Goal: Information Seeking & Learning: Learn about a topic

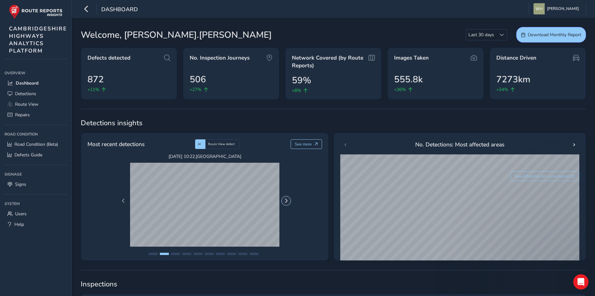
click at [286, 200] on span "Next Page" at bounding box center [286, 201] width 4 height 4
click at [287, 198] on button "Next Page" at bounding box center [286, 200] width 9 height 9
click at [287, 197] on button "Next Page" at bounding box center [286, 200] width 9 height 9
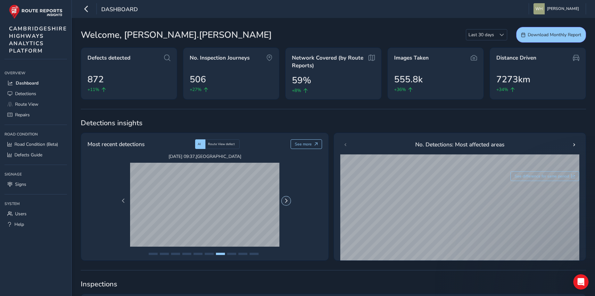
click at [287, 200] on span "Next Page" at bounding box center [286, 201] width 4 height 4
click at [287, 203] on button "Next Page" at bounding box center [286, 200] width 9 height 9
click at [287, 202] on span "Next Page" at bounding box center [286, 201] width 4 height 4
click at [310, 144] on span "See more" at bounding box center [303, 144] width 17 height 5
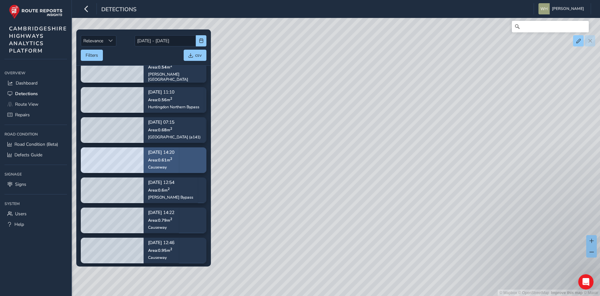
scroll to position [353, 0]
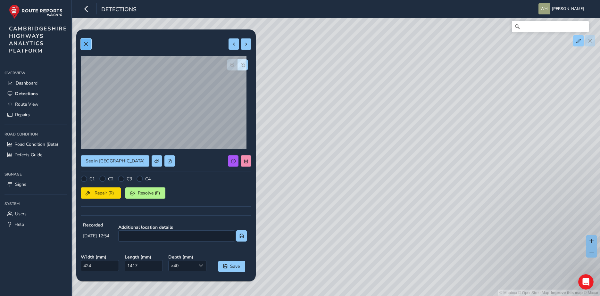
click at [84, 48] on button at bounding box center [86, 43] width 11 height 11
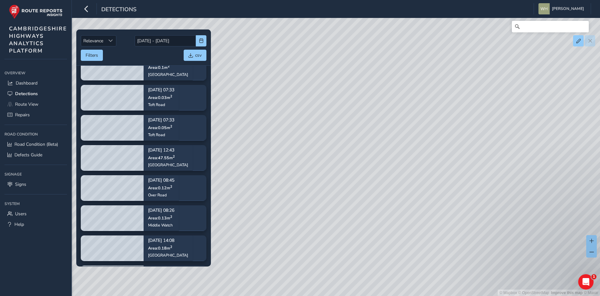
scroll to position [2675, 0]
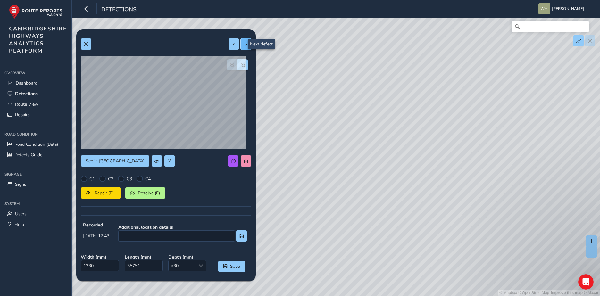
click at [241, 44] on button at bounding box center [246, 43] width 11 height 11
type input "449"
type input "1167"
click at [228, 44] on button at bounding box center [233, 43] width 11 height 11
type input "1330"
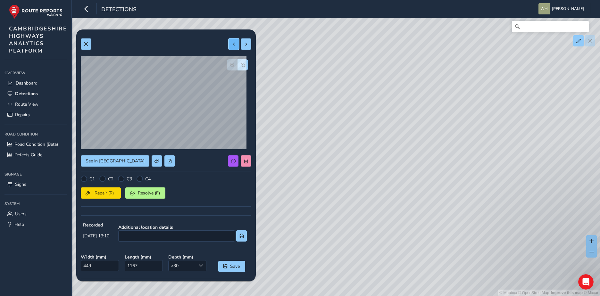
type input "35751"
click at [228, 44] on button at bounding box center [233, 43] width 11 height 11
type input "159"
type input "209"
click at [228, 44] on button at bounding box center [233, 43] width 11 height 11
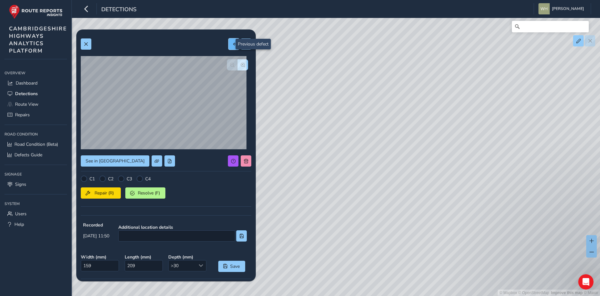
type input "367"
type input "280"
click at [228, 44] on button at bounding box center [233, 43] width 11 height 11
type input "300"
type input "561"
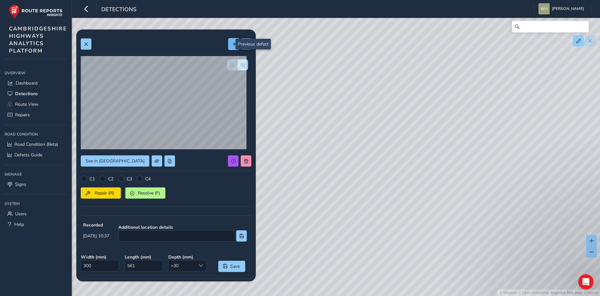
click at [228, 44] on button at bounding box center [233, 43] width 11 height 11
type input "601"
type input "740"
click at [228, 44] on button at bounding box center [233, 43] width 11 height 11
type input "632"
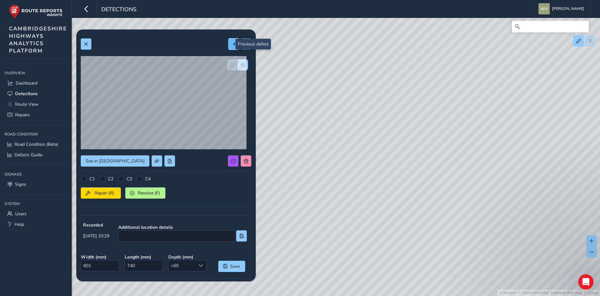
type input "732"
click at [228, 44] on button at bounding box center [233, 43] width 11 height 11
type input "212"
type input "350"
click at [228, 44] on button at bounding box center [233, 43] width 11 height 11
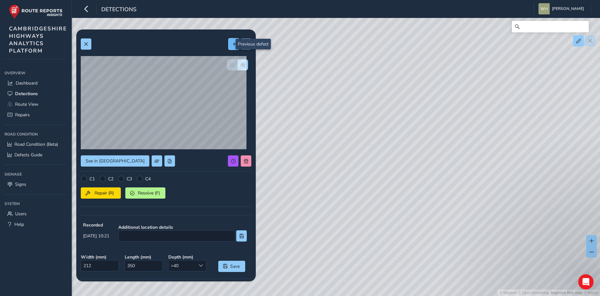
type input "506"
type input "725"
click at [228, 44] on button at bounding box center [233, 43] width 11 height 11
type input "321"
type input "859"
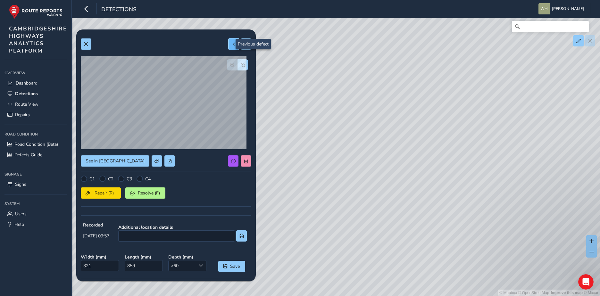
click at [228, 44] on button at bounding box center [233, 43] width 11 height 11
type input "181"
type input "313"
click at [228, 44] on button at bounding box center [233, 43] width 11 height 11
type input "362"
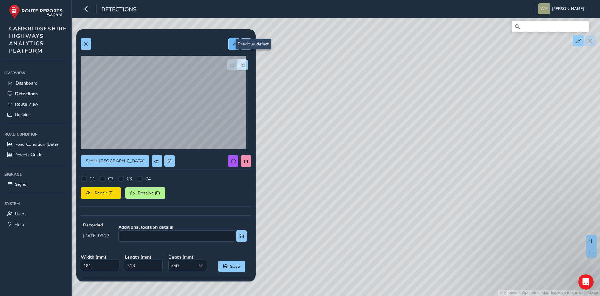
type input "191"
click at [228, 44] on button at bounding box center [233, 43] width 11 height 11
type input "333"
type input "917"
click at [84, 42] on span at bounding box center [86, 44] width 4 height 4
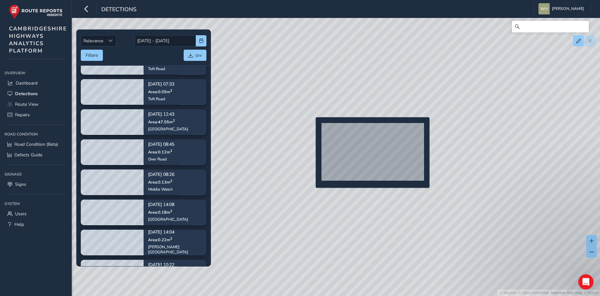
click at [311, 126] on div "© Mapbox © OpenStreetMap Improve this map © Maxar" at bounding box center [300, 148] width 600 height 296
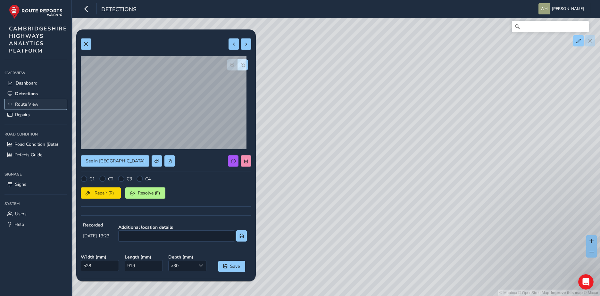
click at [41, 107] on link "Route View" at bounding box center [35, 104] width 62 height 11
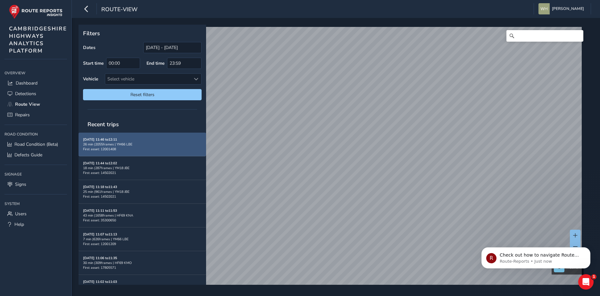
click at [136, 143] on div "26 min | 2055 frames | YM66 LBE" at bounding box center [142, 144] width 119 height 5
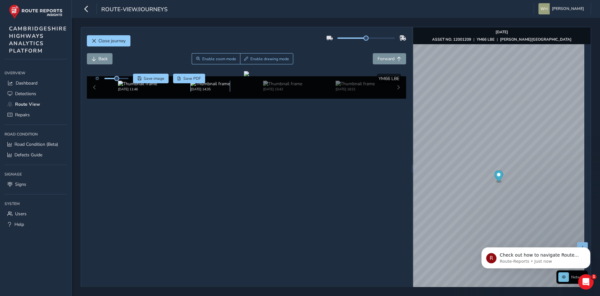
click at [202, 87] on img at bounding box center [210, 84] width 39 height 6
click at [255, 92] on div "Aug 05 2025, 13:42" at bounding box center [282, 86] width 72 height 11
click at [324, 92] on div "Aug 04 2025, 10:21" at bounding box center [355, 86] width 72 height 11
click at [395, 99] on div "Sep 02 2025, 11:46 Aug 13 2025, 14:35 Aug 05 2025, 13:42 Aug 04 2025, 10:21" at bounding box center [247, 87] width 320 height 22
click at [396, 99] on div "Sep 02 2025, 11:46 Aug 13 2025, 14:35 Aug 05 2025, 13:42 Aug 04 2025, 10:21" at bounding box center [247, 87] width 320 height 22
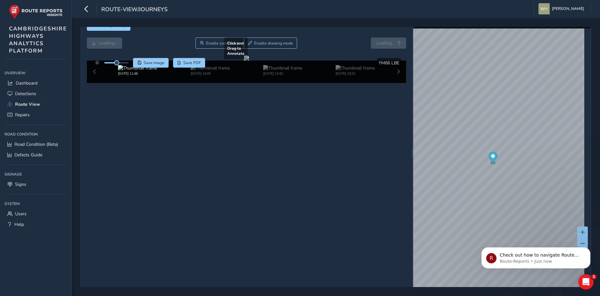
scroll to position [23, 0]
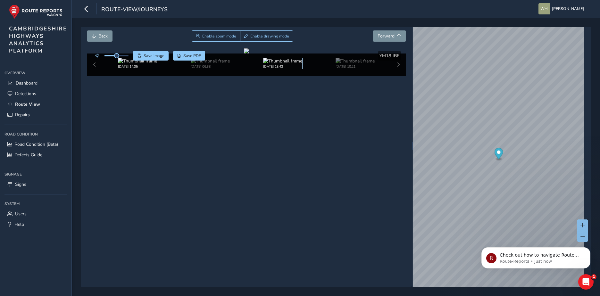
click at [274, 64] on img at bounding box center [282, 61] width 39 height 6
click at [337, 64] on img at bounding box center [355, 61] width 39 height 6
click at [288, 64] on img at bounding box center [282, 61] width 39 height 6
click at [336, 64] on img at bounding box center [355, 61] width 39 height 6
drag, startPoint x: 491, startPoint y: 146, endPoint x: 515, endPoint y: 178, distance: 40.3
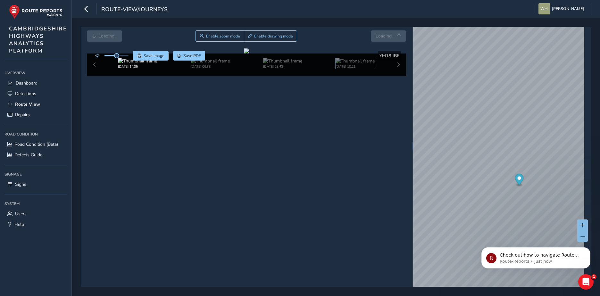
click at [517, 178] on circle "Map marker" at bounding box center [519, 178] width 4 height 4
click at [512, 182] on div "x Network Aug 13 2025 ASSET NO. 12001209 | YM18 JBE | ELY ROAD © Mapbox © OpenS…" at bounding box center [502, 145] width 178 height 282
click at [446, 155] on div "x Network Aug 13 2025 ASSET NO. 12001209 | YM18 JBE | ELY ROAD © Mapbox © OpenS…" at bounding box center [502, 145] width 178 height 282
click at [191, 64] on img at bounding box center [210, 61] width 39 height 6
click at [256, 69] on div "Aug 05 2025, 13:42" at bounding box center [282, 63] width 72 height 11
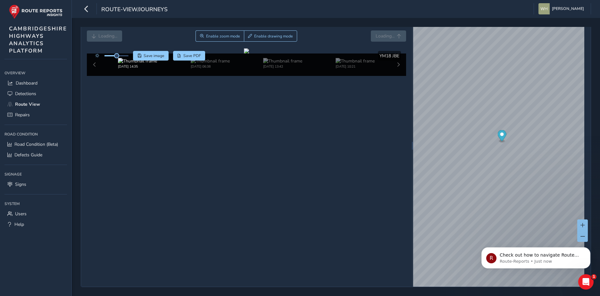
click at [164, 69] on div "Aug 13 2025, 14:35" at bounding box center [137, 63] width 72 height 11
click at [130, 64] on img at bounding box center [137, 61] width 39 height 6
drag, startPoint x: 98, startPoint y: 242, endPoint x: 91, endPoint y: 243, distance: 7.4
click at [97, 76] on div "Aug 13 2025, 14:35 Aug 13 2025, 06:38 Aug 05 2025, 13:42 Aug 04 2025, 10:21" at bounding box center [247, 65] width 320 height 22
click at [91, 76] on div "Aug 13 2025, 14:35 Aug 13 2025, 06:38 Aug 05 2025, 13:42 Aug 04 2025, 10:21" at bounding box center [247, 65] width 320 height 22
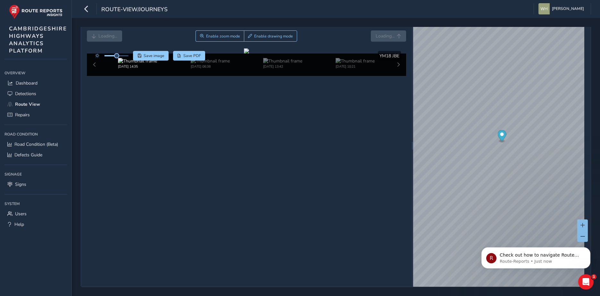
click at [91, 76] on div "Aug 13 2025, 14:35 Aug 13 2025, 06:38 Aug 05 2025, 13:42 Aug 04 2025, 10:21" at bounding box center [247, 65] width 320 height 22
drag, startPoint x: 91, startPoint y: 243, endPoint x: 159, endPoint y: 255, distance: 69.2
click at [156, 64] on img at bounding box center [137, 61] width 39 height 6
click at [191, 64] on img at bounding box center [210, 61] width 39 height 6
click at [198, 64] on img at bounding box center [210, 61] width 39 height 6
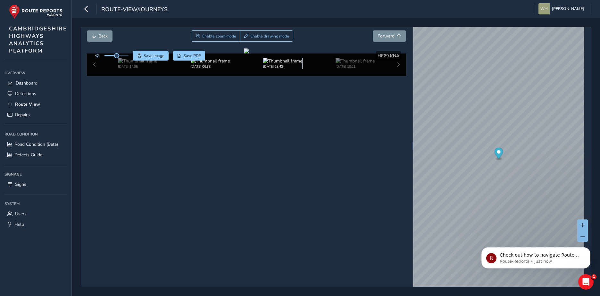
click at [284, 64] on img at bounding box center [282, 61] width 39 height 6
click at [336, 64] on img at bounding box center [355, 61] width 39 height 6
click at [150, 64] on img at bounding box center [149, 61] width 39 height 6
click at [330, 69] on div "Aug 13 2025, 14:35 Aug 13 2025, 06:38 Aug 04 2025, 10:21" at bounding box center [246, 63] width 290 height 11
click at [358, 64] on img at bounding box center [355, 61] width 39 height 6
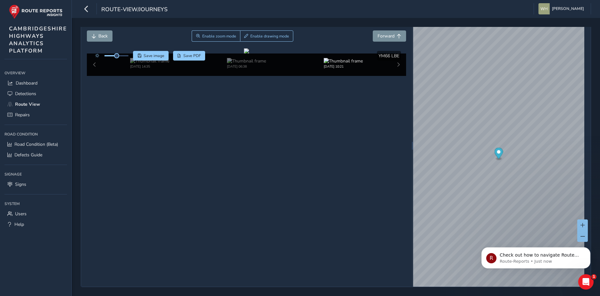
click at [394, 76] on div "Aug 13 2025, 14:35 Aug 13 2025, 06:38 Aug 04 2025, 10:21" at bounding box center [247, 65] width 320 height 22
click at [340, 64] on img at bounding box center [343, 61] width 39 height 6
click at [40, 143] on span "Road Condition (Beta)" at bounding box center [36, 144] width 44 height 6
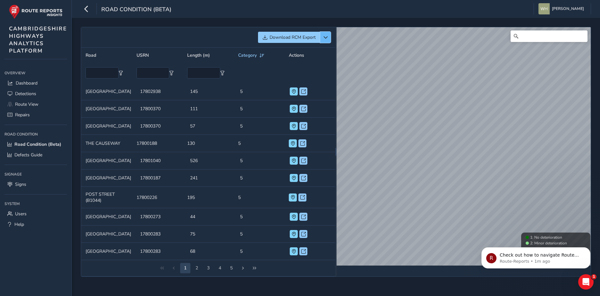
click at [326, 33] on button "button" at bounding box center [325, 37] width 11 height 11
click at [29, 82] on span "Dashboard" at bounding box center [27, 83] width 22 height 6
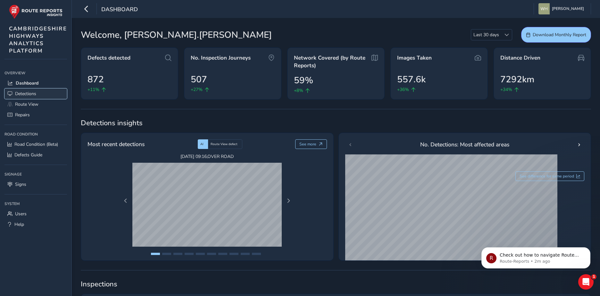
click at [28, 95] on span "Detections" at bounding box center [25, 94] width 21 height 6
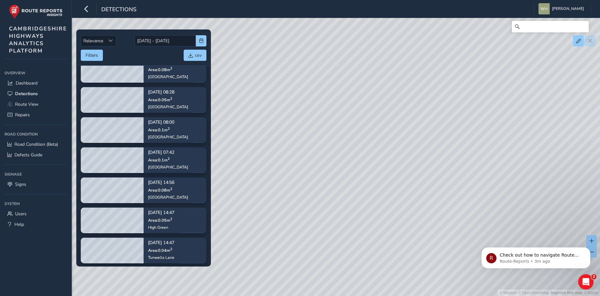
scroll to position [7720, 0]
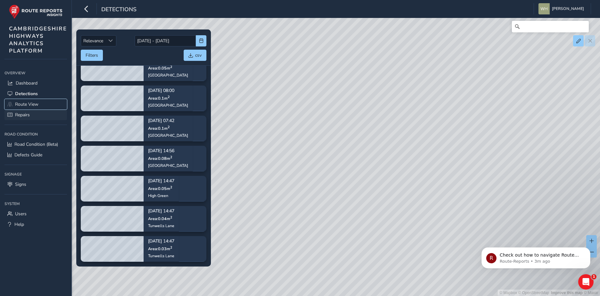
click at [30, 109] on link "Route View" at bounding box center [35, 104] width 62 height 11
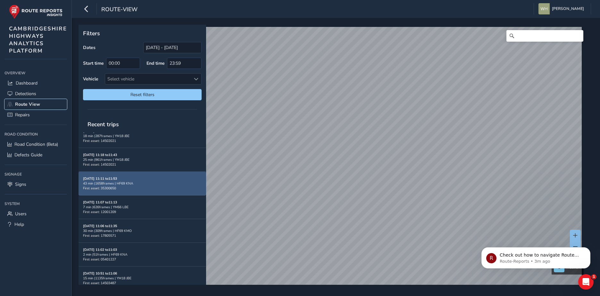
scroll to position [192, 0]
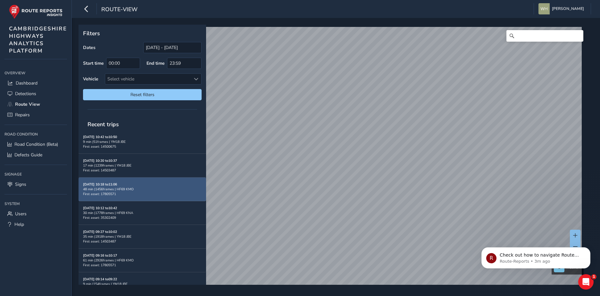
click at [107, 189] on div "48 min | 1456 frames | HF69 KMO" at bounding box center [142, 189] width 119 height 5
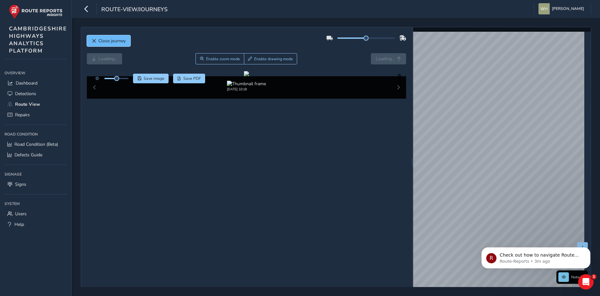
click at [105, 42] on span "Close journey" at bounding box center [111, 41] width 27 height 6
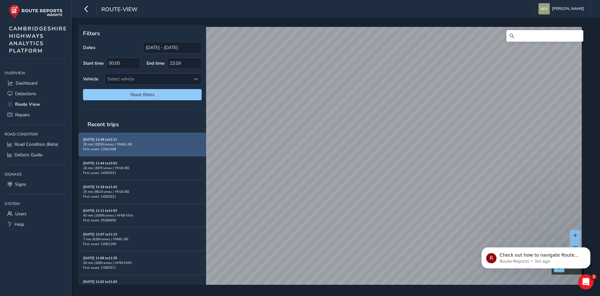
click at [136, 145] on div "26 min | 2055 frames | YM66 LBE" at bounding box center [142, 144] width 119 height 5
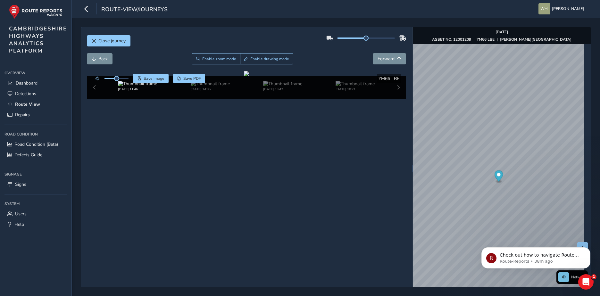
click at [236, 21] on div "Close journey Back Enable zoom mode Enable drawing mode Forward Click and Drag …" at bounding box center [336, 157] width 528 height 278
click at [201, 87] on img at bounding box center [210, 84] width 39 height 6
click at [97, 99] on div "Aug 13 2025, 14:35 Aug 13 2025, 06:38 Aug 05 2025, 13:42 Aug 04 2025, 10:21" at bounding box center [247, 87] width 320 height 22
click at [91, 99] on div "Aug 13 2025, 14:35 Aug 13 2025, 06:38 Aug 05 2025, 13:42 Aug 04 2025, 10:21" at bounding box center [247, 87] width 320 height 22
click at [92, 99] on div "Aug 13 2025, 14:35 Aug 13 2025, 06:38 Aug 05 2025, 13:42 Aug 04 2025, 10:21" at bounding box center [247, 87] width 320 height 22
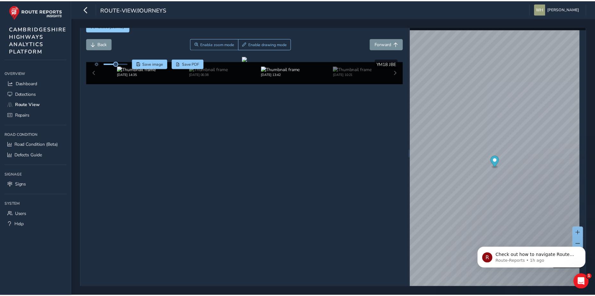
scroll to position [23, 0]
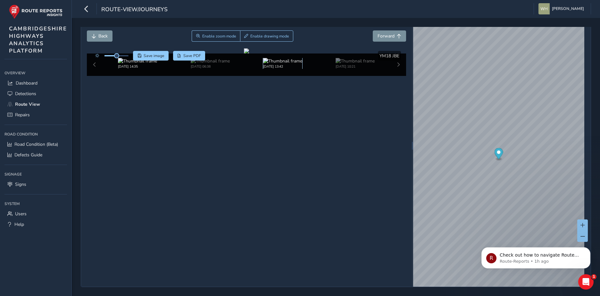
click at [263, 64] on img at bounding box center [282, 61] width 39 height 6
click at [99, 38] on span "Back" at bounding box center [102, 36] width 9 height 6
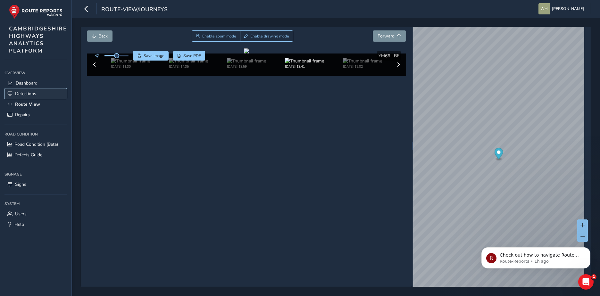
click at [22, 96] on span "Detections" at bounding box center [25, 94] width 21 height 6
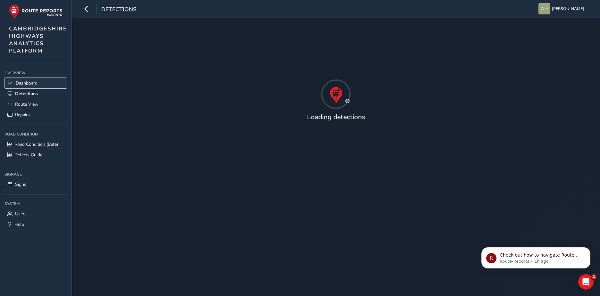
click at [24, 82] on span "Dashboard" at bounding box center [27, 83] width 22 height 6
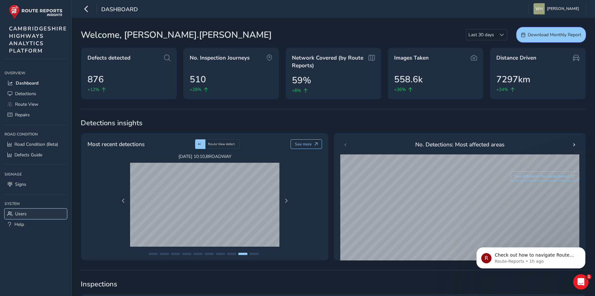
click at [17, 210] on link "Users" at bounding box center [35, 214] width 62 height 11
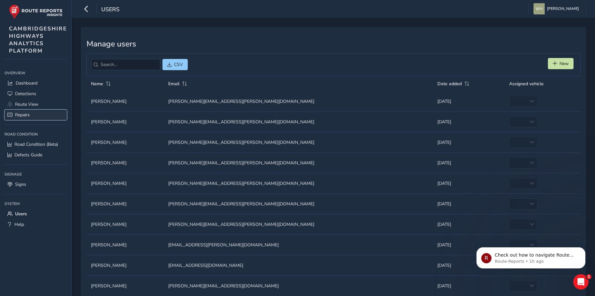
click at [24, 114] on span "Repairs" at bounding box center [22, 115] width 15 height 6
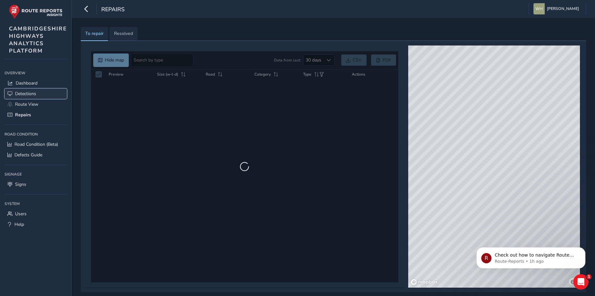
click at [25, 95] on span "Detections" at bounding box center [25, 94] width 21 height 6
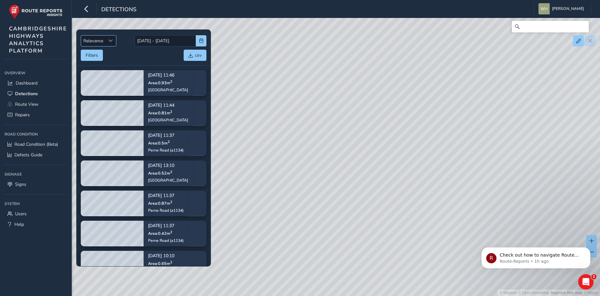
click at [109, 41] on div "Sort by Date" at bounding box center [110, 41] width 11 height 11
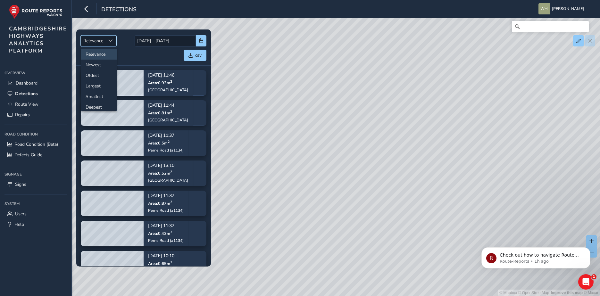
click at [110, 40] on span "Sort by Date" at bounding box center [110, 40] width 4 height 4
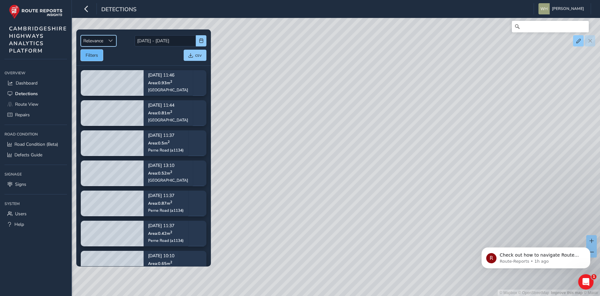
click at [99, 55] on button "Filters" at bounding box center [92, 55] width 22 height 11
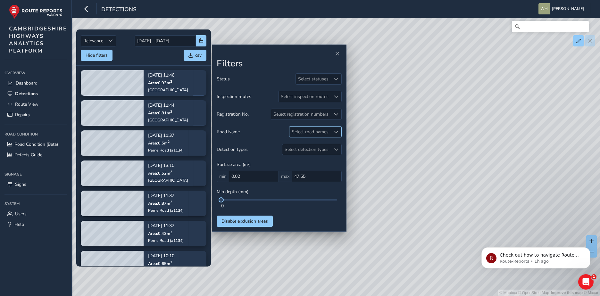
click at [297, 132] on div "Select road names" at bounding box center [309, 132] width 41 height 11
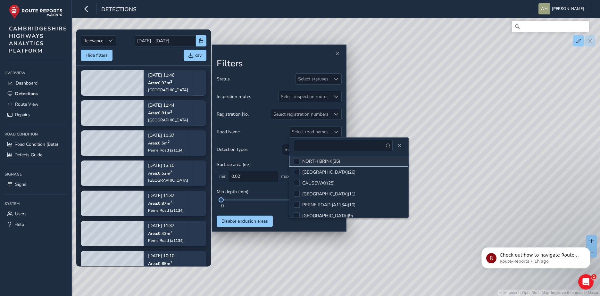
click at [329, 161] on div "NORTH BRINK ( 35 )" at bounding box center [321, 161] width 38 height 6
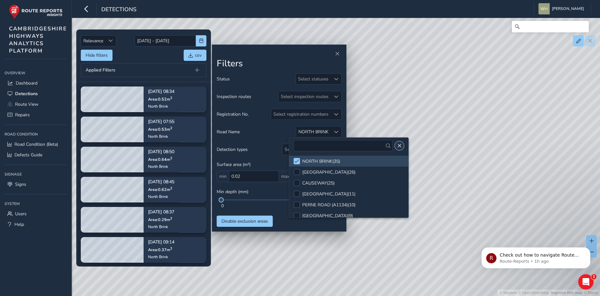
click at [400, 145] on span "Close" at bounding box center [399, 146] width 4 height 4
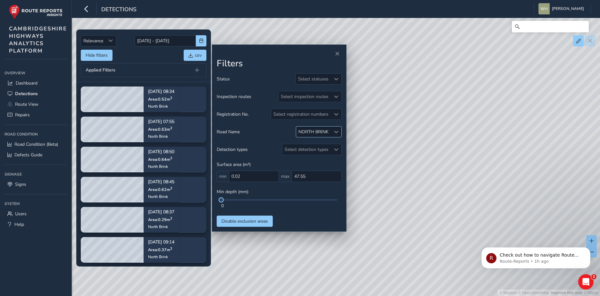
click at [339, 134] on div at bounding box center [336, 132] width 11 height 11
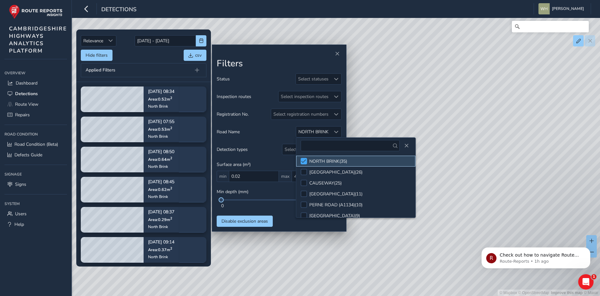
click at [306, 162] on span at bounding box center [303, 161] width 5 height 4
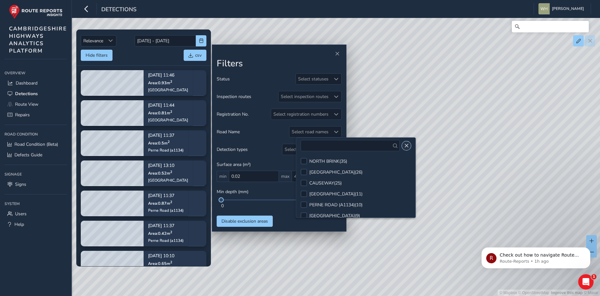
click at [403, 146] on button "Close" at bounding box center [406, 145] width 9 height 9
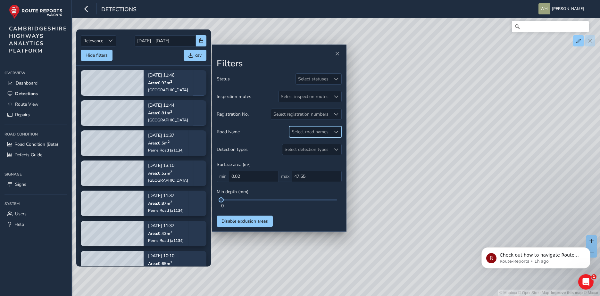
click at [274, 133] on div "Road Name Select road names" at bounding box center [279, 131] width 125 height 11
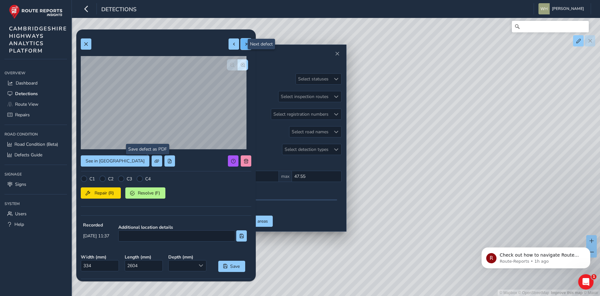
click at [242, 41] on button at bounding box center [246, 43] width 11 height 11
type input "312"
type input "396"
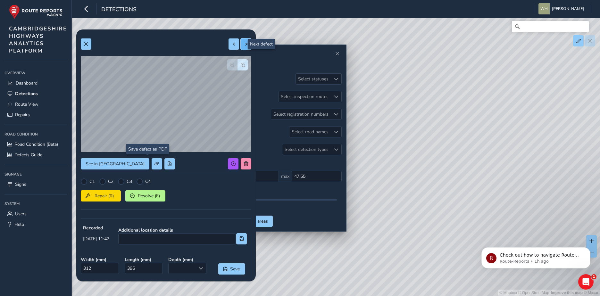
click at [244, 44] on span at bounding box center [246, 44] width 4 height 4
type input "655"
type input "1240"
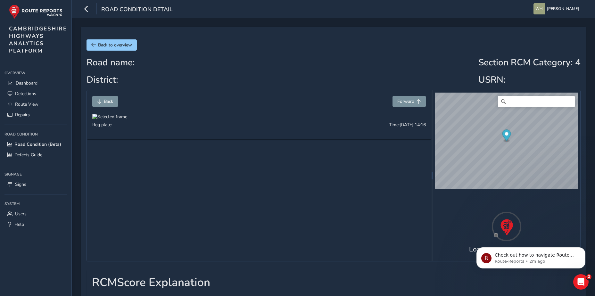
drag, startPoint x: 276, startPoint y: 192, endPoint x: 295, endPoint y: 159, distance: 38.4
click at [127, 120] on div at bounding box center [109, 117] width 35 height 6
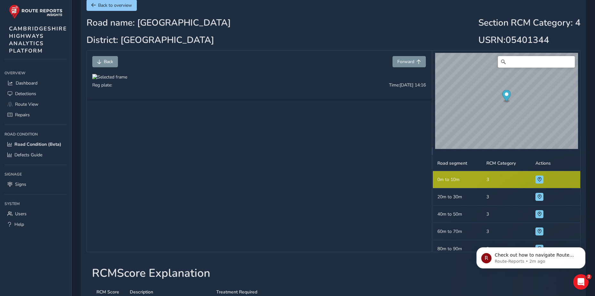
scroll to position [128, 0]
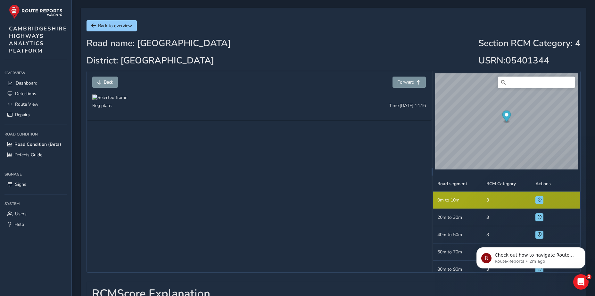
scroll to position [0, 0]
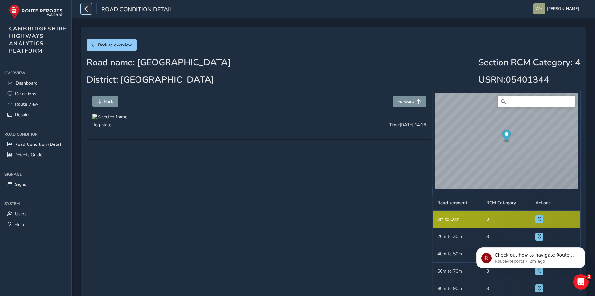
click at [86, 8] on icon "button" at bounding box center [86, 8] width 7 height 11
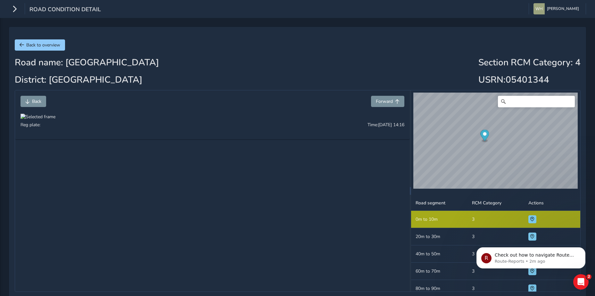
click at [21, 7] on div "Road Condition Detail" at bounding box center [55, 8] width 92 height 11
click at [12, 9] on icon "button" at bounding box center [14, 8] width 7 height 11
